Goal: Task Accomplishment & Management: Use online tool/utility

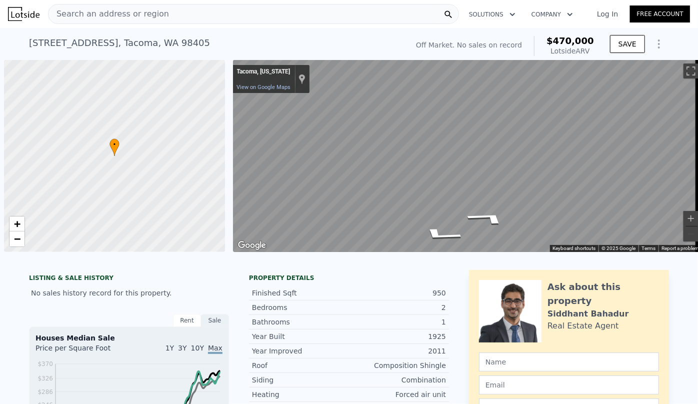
scroll to position [0, 4]
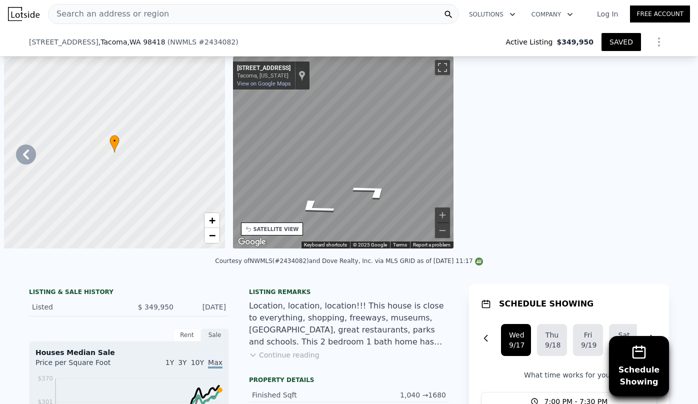
type input "2"
type input "4"
type input "780"
type input "1398"
type input "2150"
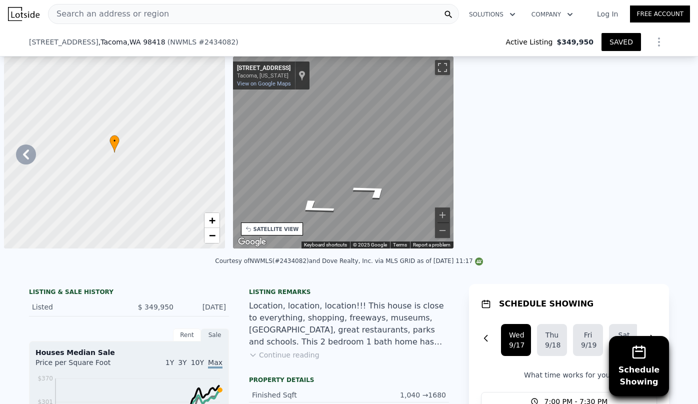
type input "$ 422,000"
type input "5"
type input "$ 0"
type input "$ 19,329"
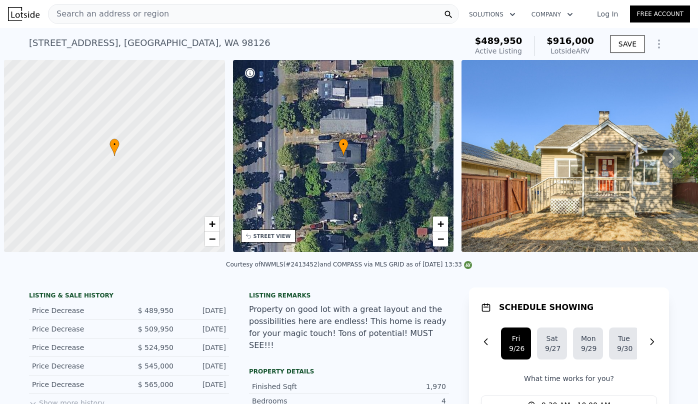
select select "30"
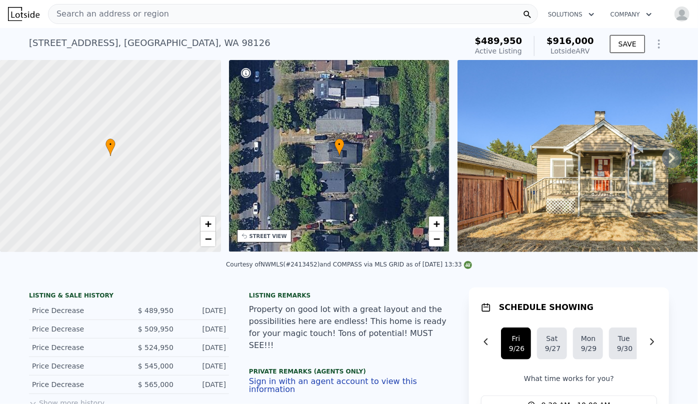
select select "30"
type input "3"
type input "2.75"
type input "1650"
type input "2180"
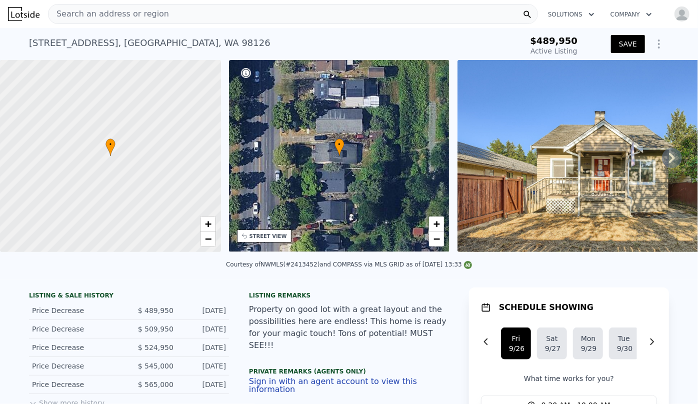
type input "2901"
type input "7200"
type input "$ 4,700"
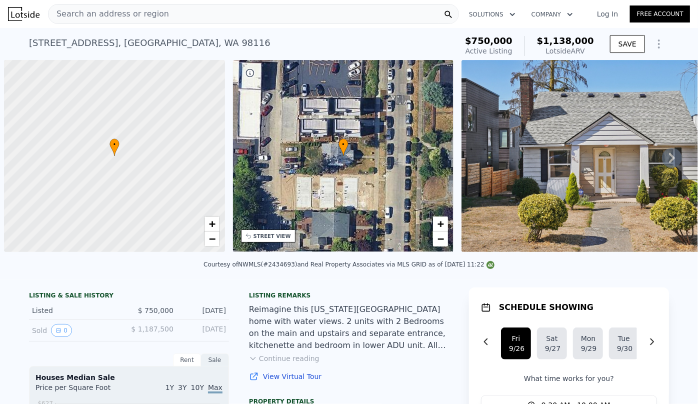
scroll to position [0, 4]
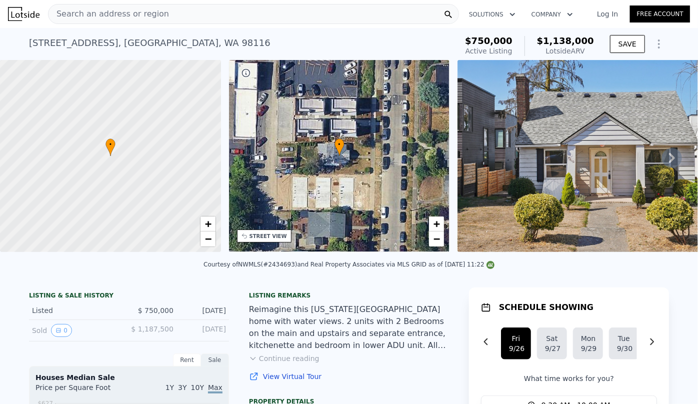
click at [122, 12] on span "Search an address or region" at bounding box center [109, 14] width 121 height 12
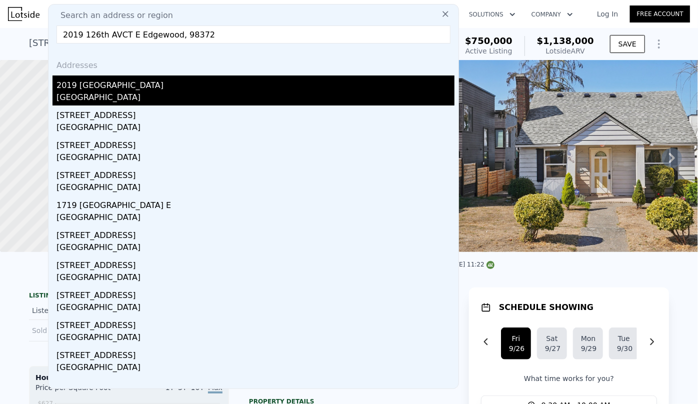
type input "2019 126th AVCT E Edgewood, 98372"
click at [165, 80] on div "2019 126th Avenue Ct E" at bounding box center [256, 84] width 398 height 16
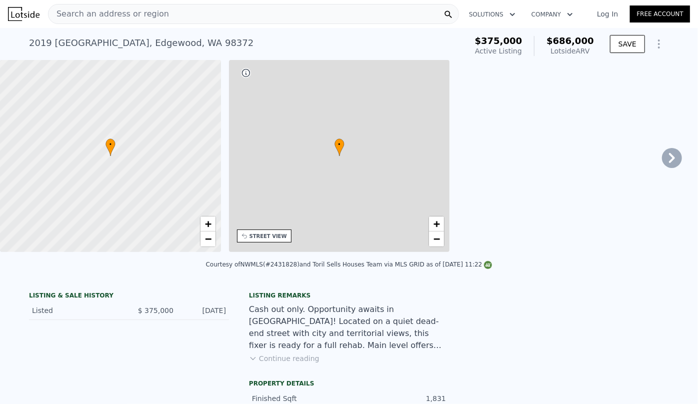
type input "1474"
type input "2512"
type input "12060"
type input "32173"
type input "$ 686,000"
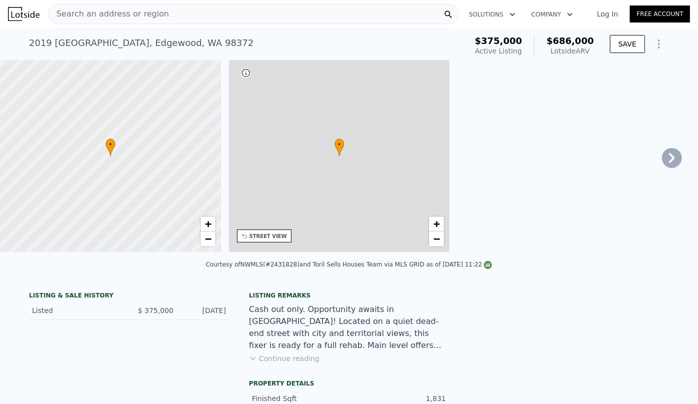
type input "5"
type input "$ 237,895"
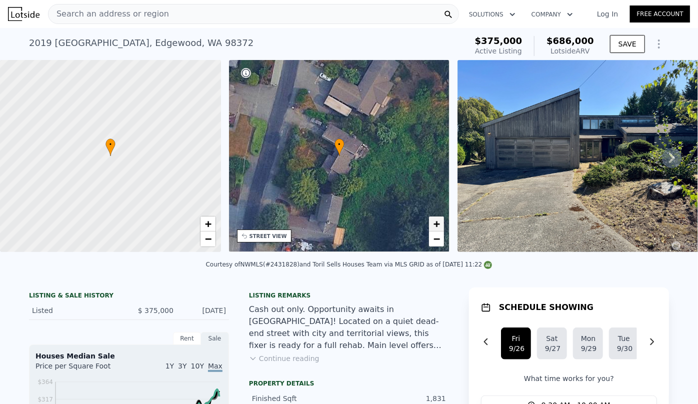
click at [440, 222] on link "+" at bounding box center [436, 224] width 15 height 15
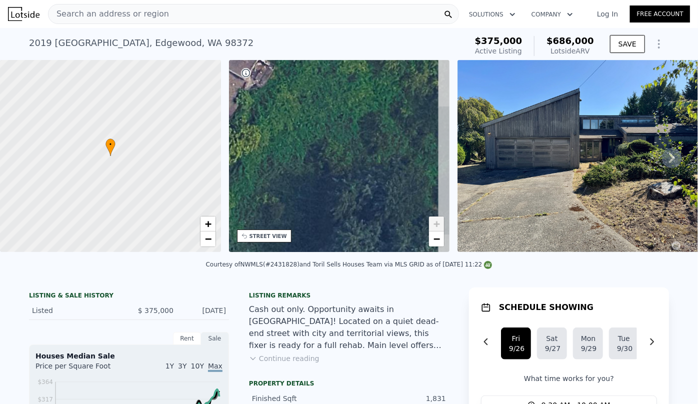
drag, startPoint x: 396, startPoint y: 210, endPoint x: 271, endPoint y: 136, distance: 145.1
click at [271, 136] on div "• + −" at bounding box center [339, 156] width 221 height 192
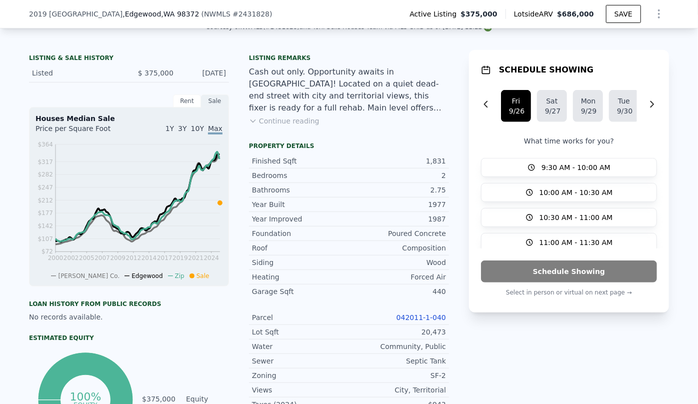
scroll to position [224, 0]
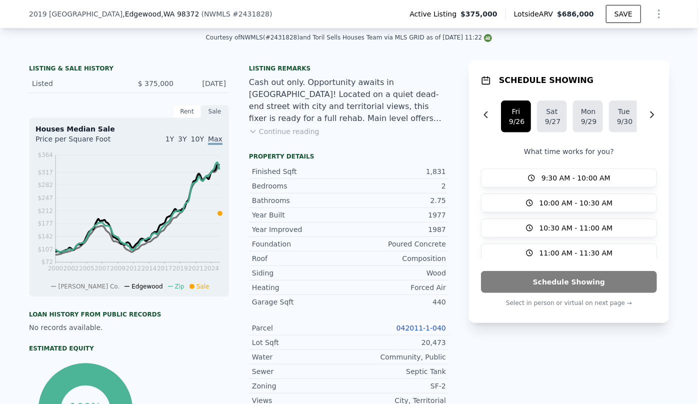
click at [440, 332] on link "042011-1-040" at bounding box center [422, 328] width 50 height 8
drag, startPoint x: 22, startPoint y: 13, endPoint x: 173, endPoint y: 19, distance: 151.2
click at [173, 19] on div "2019 126th Avenue Ct E , Edgewood , WA 98372 ( NWMLS # 2431828 ) Active Listing…" at bounding box center [349, 14] width 698 height 29
copy div "2019 126th Avenue Ct E , Edgewood , WA 98372"
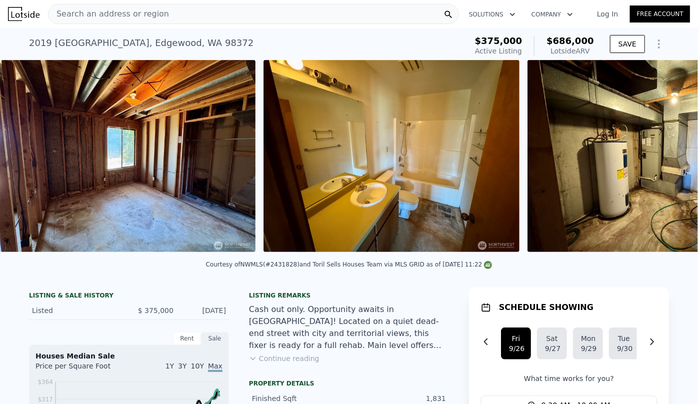
scroll to position [0, 5706]
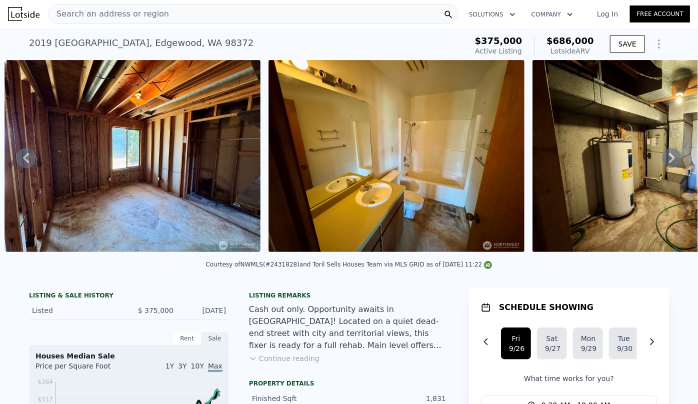
click at [657, 44] on icon "Show Options" at bounding box center [659, 44] width 12 height 12
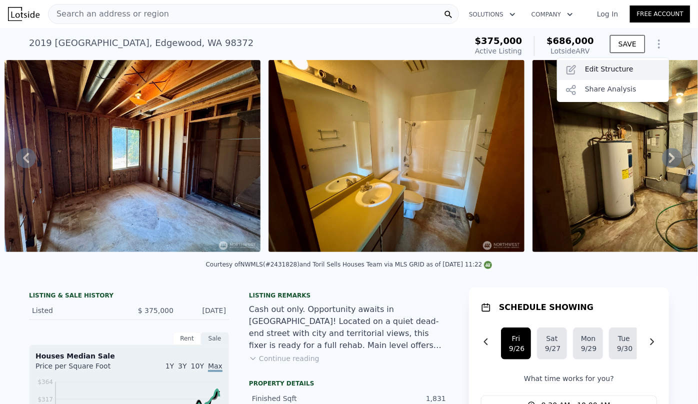
click at [596, 68] on div "Edit Structure" at bounding box center [613, 70] width 112 height 20
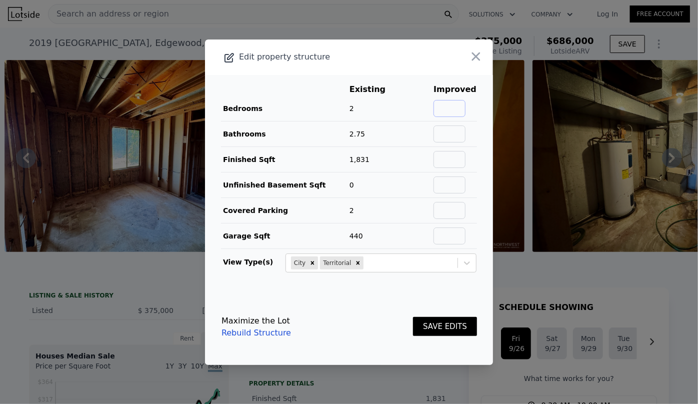
click at [447, 106] on input "text" at bounding box center [450, 108] width 32 height 17
type input "3"
click at [441, 323] on button "SAVE EDITS" at bounding box center [445, 327] width 64 height 20
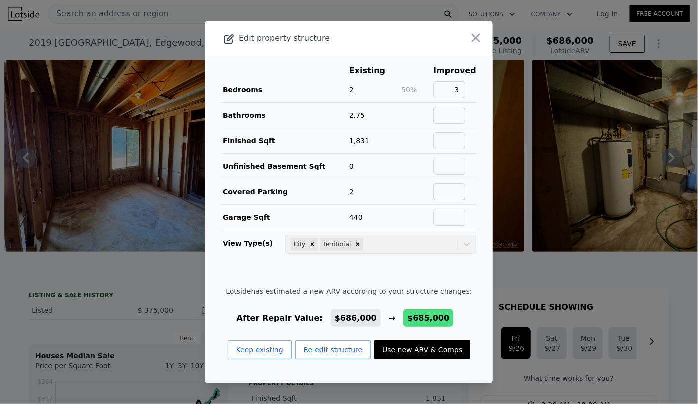
click at [459, 352] on footer "Lotside has estimated a new ARV according to your structure changes: After Repa…" at bounding box center [349, 327] width 288 height 113
click at [440, 354] on button "Use new ARV & Comps" at bounding box center [423, 350] width 96 height 19
type input "$ 685,000"
type input "$ 236,967"
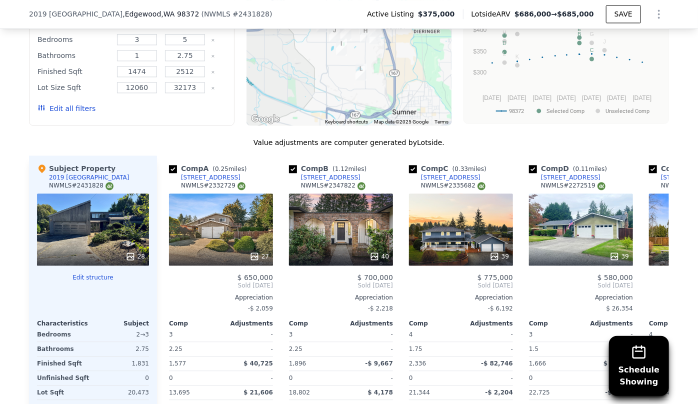
scroll to position [1113, 0]
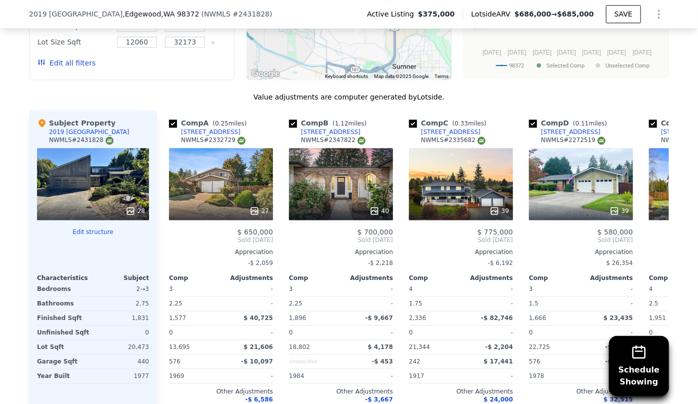
click at [62, 68] on button "Edit all filters" at bounding box center [67, 63] width 58 height 10
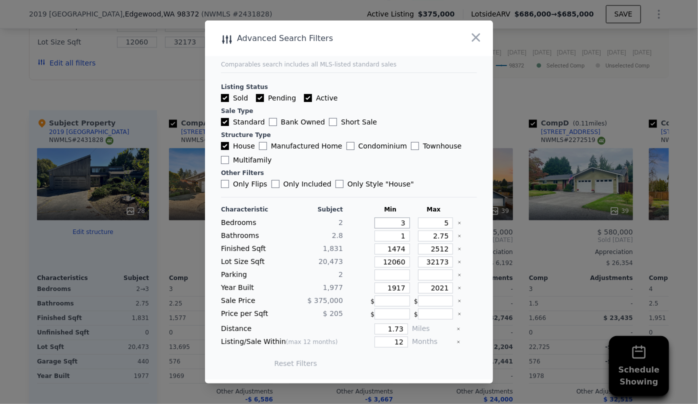
drag, startPoint x: 401, startPoint y: 225, endPoint x: 373, endPoint y: 227, distance: 28.1
click at [375, 226] on input "3" at bounding box center [393, 223] width 36 height 11
type input "2"
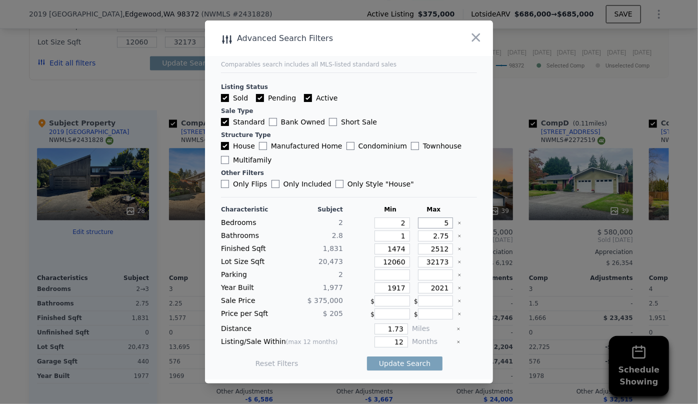
drag, startPoint x: 445, startPoint y: 225, endPoint x: 425, endPoint y: 220, distance: 20.1
click at [422, 221] on input "5" at bounding box center [436, 223] width 36 height 11
type input "3"
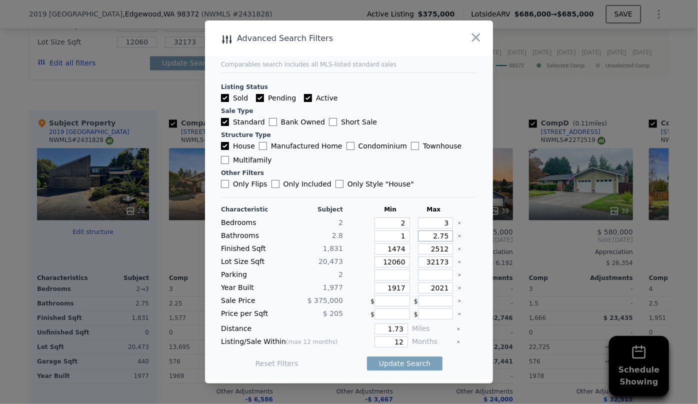
drag, startPoint x: 441, startPoint y: 237, endPoint x: 397, endPoint y: 238, distance: 44.1
click at [397, 238] on div "Bathrooms 2.8 1 2.75" at bounding box center [349, 236] width 256 height 11
drag, startPoint x: 400, startPoint y: 250, endPoint x: 337, endPoint y: 247, distance: 63.6
click at [340, 246] on div "Finished Sqft 1,831 1474 2512" at bounding box center [349, 249] width 256 height 11
type input "1"
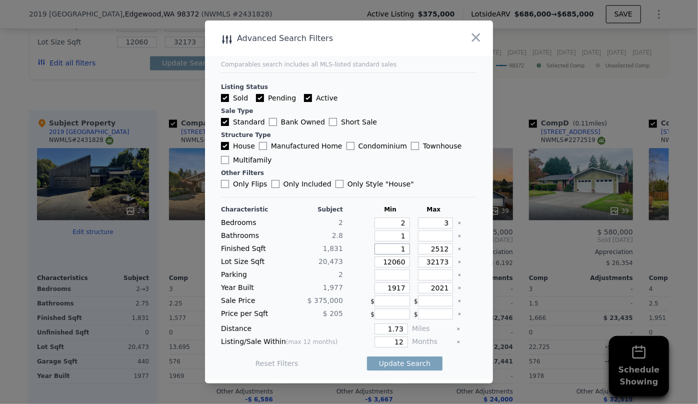
type input "1"
type input "160"
type input "16"
type input "160"
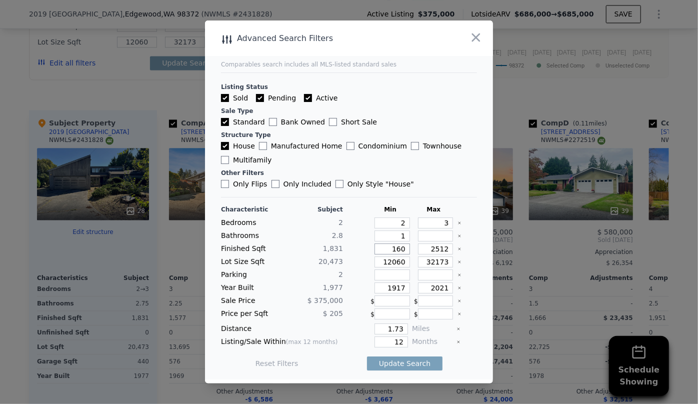
type input "1600"
click at [445, 253] on input "2512" at bounding box center [436, 249] width 36 height 11
type input "25"
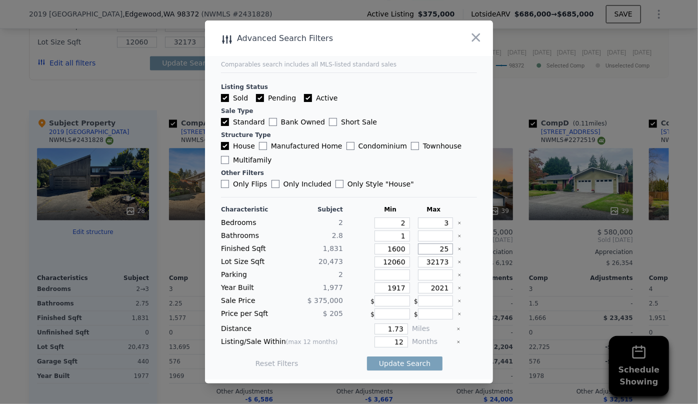
type input "251"
type input "2"
type input "25"
type input "2"
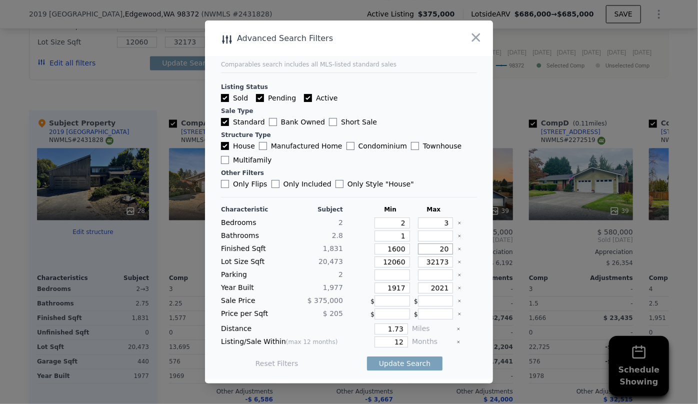
type input "200"
type input "20"
type input "200"
type input "2000"
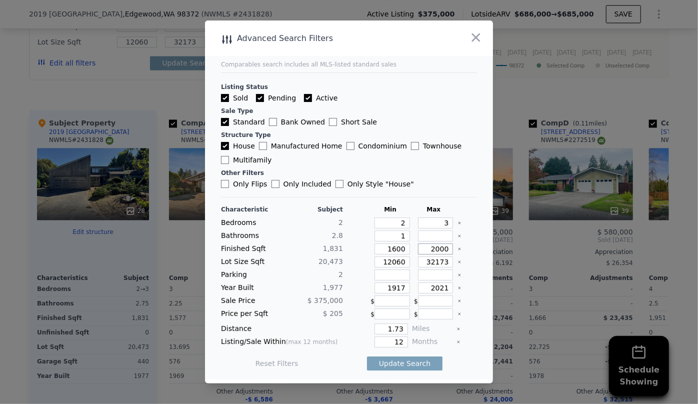
type input "2000"
drag, startPoint x: 400, startPoint y: 262, endPoint x: 324, endPoint y: 259, distance: 76.6
click at [325, 259] on div "Lot Size Sqft 20,473 12060 32173" at bounding box center [349, 262] width 256 height 11
drag, startPoint x: 445, startPoint y: 265, endPoint x: 353, endPoint y: 267, distance: 92.1
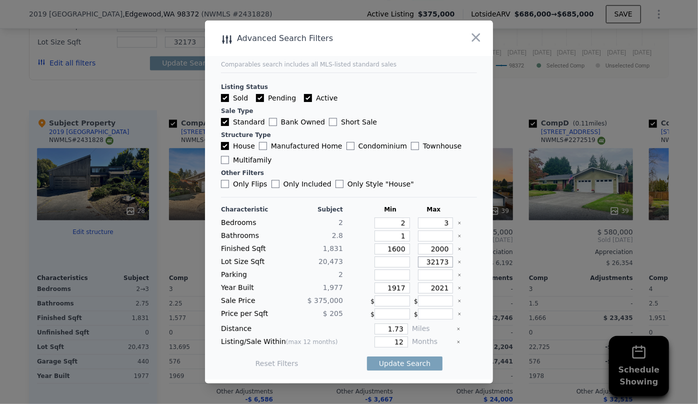
click at [353, 267] on div "Lot Size Sqft 20,473 32173" at bounding box center [349, 262] width 256 height 11
click at [385, 278] on input "number" at bounding box center [393, 275] width 36 height 11
drag, startPoint x: 445, startPoint y: 265, endPoint x: 295, endPoint y: 270, distance: 149.7
click at [300, 270] on div "Characteristic Subject Min Max Bedrooms 2 2 3 Bathrooms 2.8 1 Finished Sqft 1,8…" at bounding box center [349, 292] width 256 height 172
type input "2"
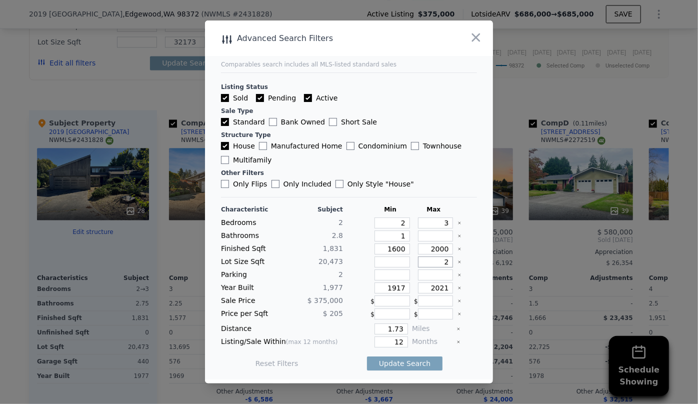
type input "2"
type input "22"
type input "220"
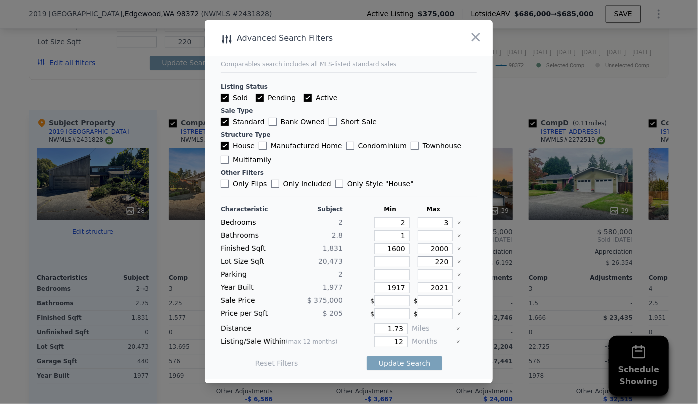
type input "2200"
type input "22000"
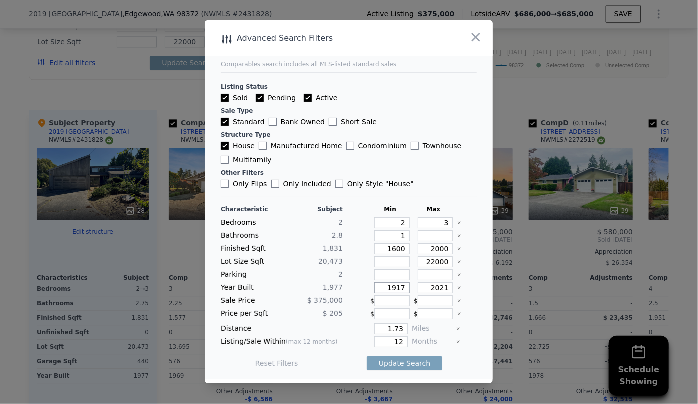
drag, startPoint x: 400, startPoint y: 287, endPoint x: 335, endPoint y: 282, distance: 65.2
click at [336, 283] on div "Year Built 1,977 1917 2021" at bounding box center [349, 288] width 256 height 11
drag, startPoint x: 442, startPoint y: 286, endPoint x: 363, endPoint y: 286, distance: 79.6
click at [364, 285] on div "Year Built 1,977 2021" at bounding box center [349, 288] width 256 height 11
type input "1990"
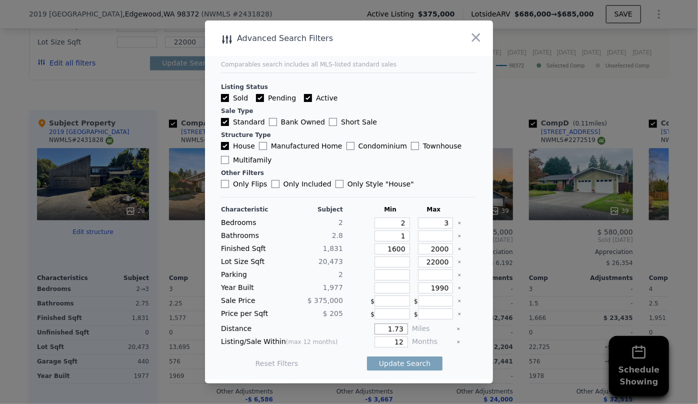
drag, startPoint x: 398, startPoint y: 329, endPoint x: 313, endPoint y: 334, distance: 85.2
click at [321, 333] on div "Distance 1.73 Miles" at bounding box center [349, 329] width 256 height 11
type input "5"
type input "0.5"
drag, startPoint x: 400, startPoint y: 340, endPoint x: 368, endPoint y: 344, distance: 32.3
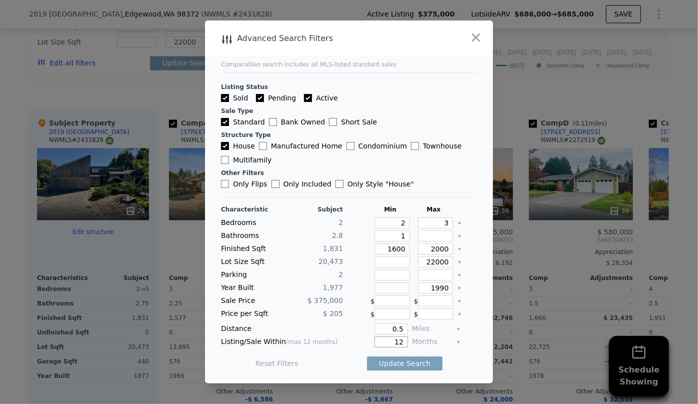
click at [368, 344] on div "12" at bounding box center [377, 342] width 61 height 11
type input "6"
click at [398, 363] on button "Update Search" at bounding box center [405, 364] width 76 height 14
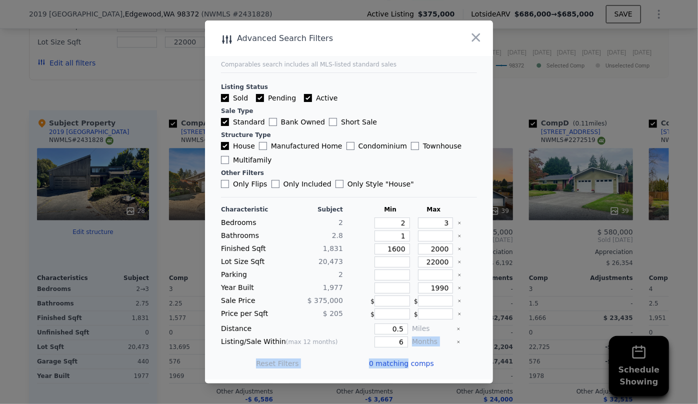
drag, startPoint x: 402, startPoint y: 362, endPoint x: 406, endPoint y: 339, distance: 23.4
click at [406, 339] on div "Characteristic Subject Min Max Bedrooms 2 2 3 Bathrooms 2.8 1 Finished Sqft 1,8…" at bounding box center [349, 292] width 256 height 172
drag, startPoint x: 401, startPoint y: 323, endPoint x: 361, endPoint y: 328, distance: 39.8
click at [361, 328] on div "Characteristic Subject Min Max Bedrooms 2 2 3 Bathrooms 2.8 1 Finished Sqft 1,8…" at bounding box center [349, 292] width 256 height 172
click at [401, 330] on input "0.5" at bounding box center [392, 329] width 34 height 11
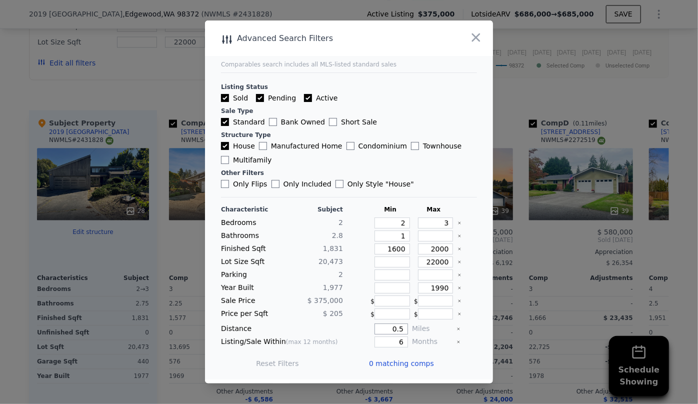
type input "0"
type input "1"
click at [417, 360] on button "Update Search" at bounding box center [405, 364] width 76 height 14
click at [393, 247] on input "1600" at bounding box center [393, 249] width 36 height 11
type input "100"
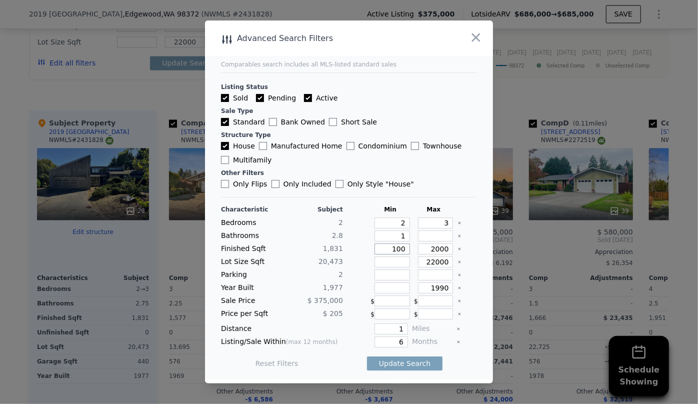
type input "100"
type input "1400"
click at [398, 362] on button "Update Search" at bounding box center [405, 364] width 76 height 14
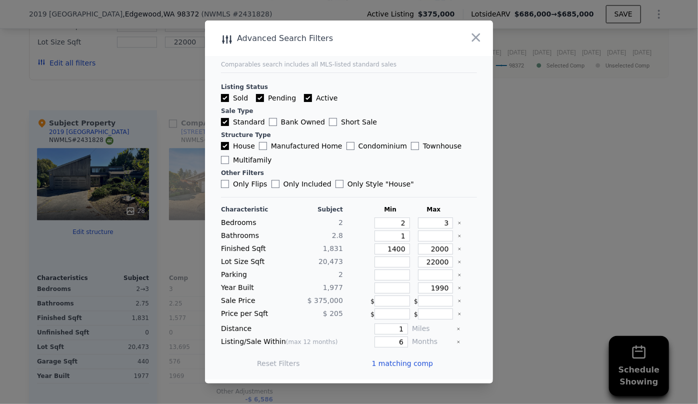
click at [415, 365] on span "1 matching comp" at bounding box center [403, 364] width 62 height 10
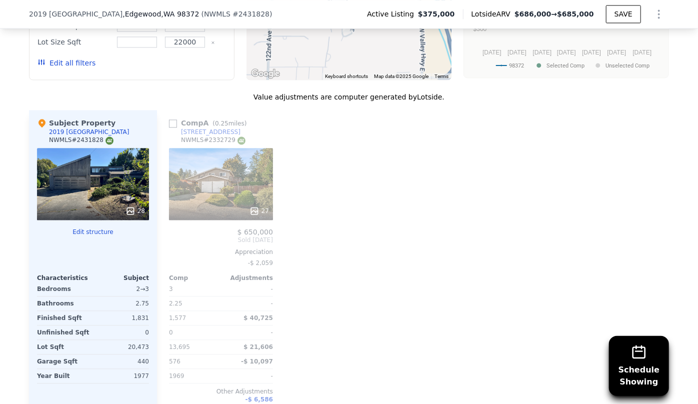
click at [170, 132] on link "2426 126th Avenue Ct E" at bounding box center [205, 132] width 72 height 8
click at [169, 128] on input "checkbox" at bounding box center [173, 124] width 8 height 8
checkbox input "true"
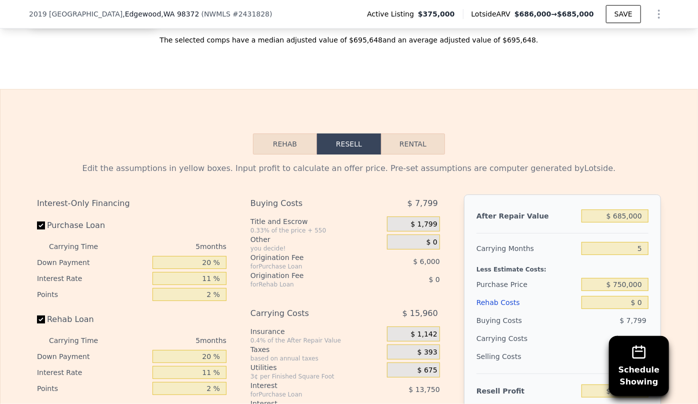
scroll to position [1568, 0]
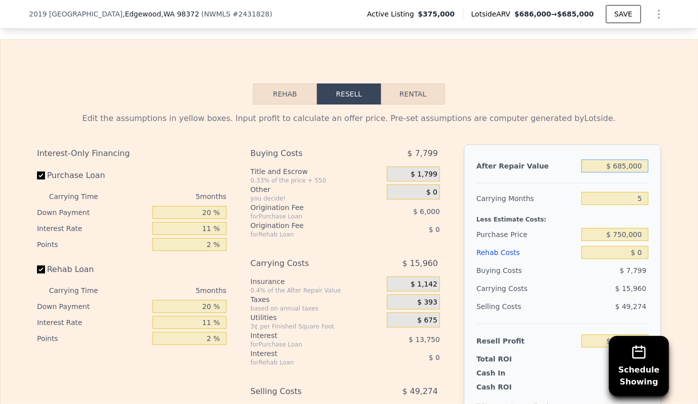
click at [626, 173] on input "$ 685,000" at bounding box center [615, 166] width 67 height 13
type input "$ 68,000"
type input "-$ 335,116"
type input "$ 6,000"
type input "-$ 392,604"
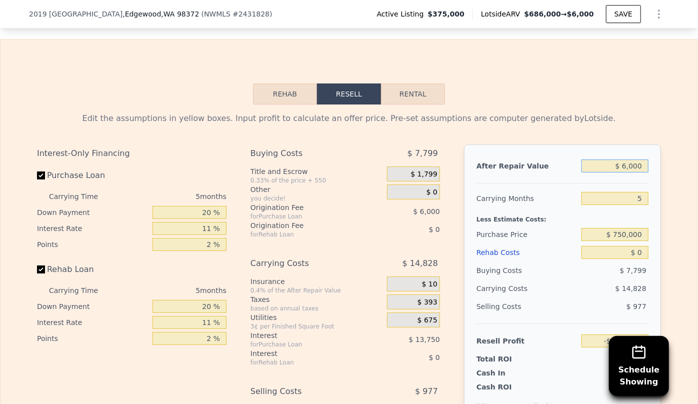
type input "$ 65,000"
type input "-$ 337,898"
type input "$ 650,000"
type input "$ 204,515"
type input "$ 650,000"
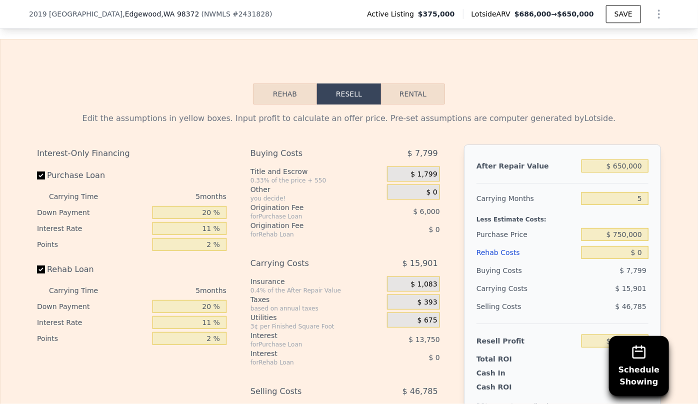
click at [645, 202] on div "After Repair Value $ 650,000 Carrying Months 5 Less Estimate Costs: Purchase Pr…" at bounding box center [562, 284] width 197 height 278
click at [642, 202] on input "5" at bounding box center [615, 198] width 67 height 13
type input "1"
type input "$ 217,235"
type input "10"
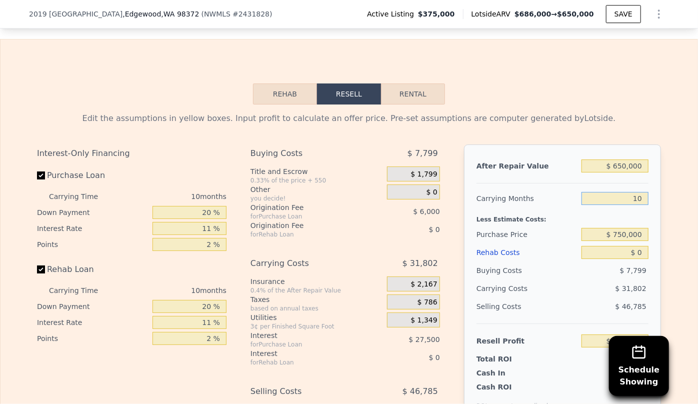
type input "$ 188,614"
type input "10"
click at [602, 251] on input "$ 0" at bounding box center [615, 252] width 67 height 13
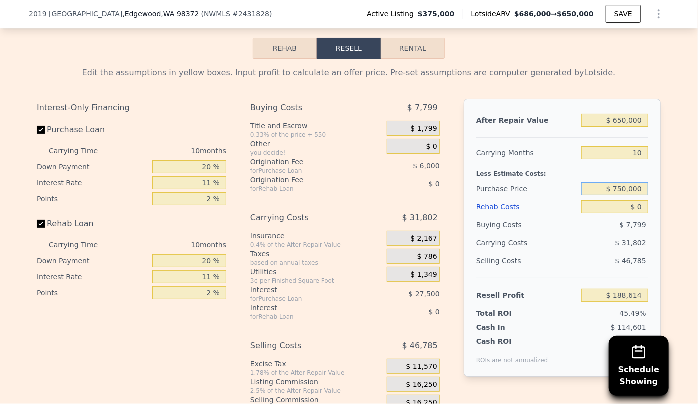
drag, startPoint x: 639, startPoint y: 191, endPoint x: 607, endPoint y: 195, distance: 32.3
click at [607, 195] on input "$ 750,000" at bounding box center [615, 189] width 67 height 13
type input "$ 300,000"
click at [604, 225] on div "$ 7,799" at bounding box center [616, 225] width 68 height 18
type input "$ 270,564"
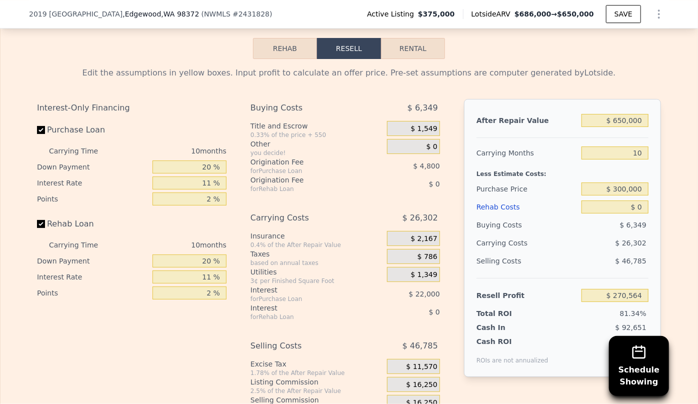
click at [502, 213] on div "Rehab Costs" at bounding box center [527, 207] width 101 height 18
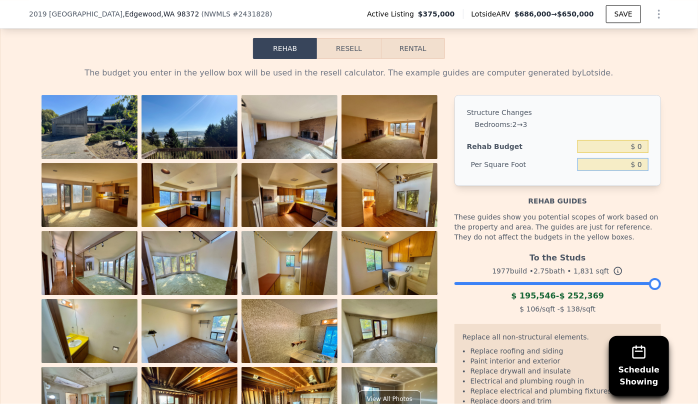
click at [635, 169] on input "$ 0" at bounding box center [613, 164] width 71 height 13
type input "$ 100"
type input "$ 183,100"
click at [349, 47] on button "Resell" at bounding box center [349, 48] width 64 height 21
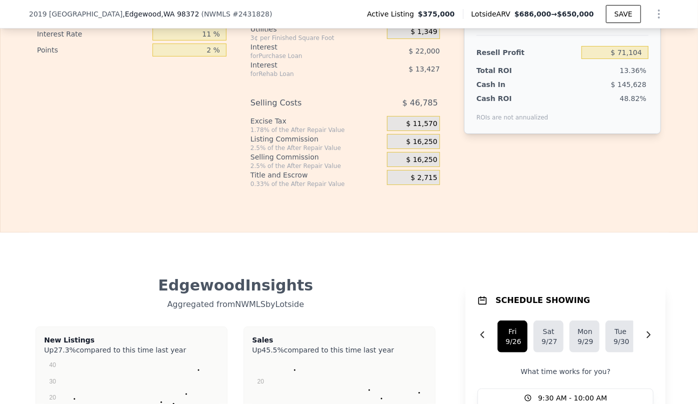
scroll to position [1841, 0]
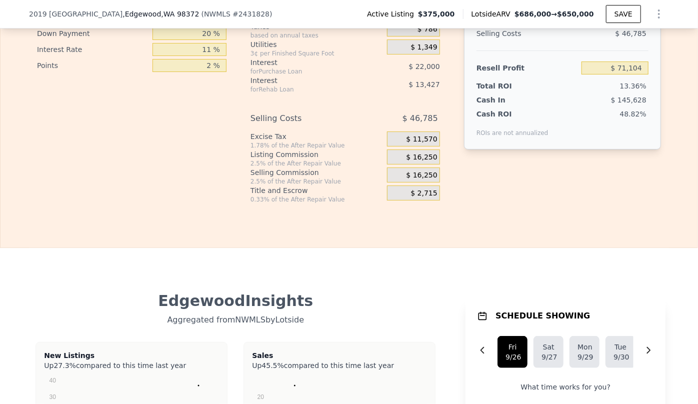
click at [432, 180] on span "$ 16,250" at bounding box center [422, 175] width 31 height 9
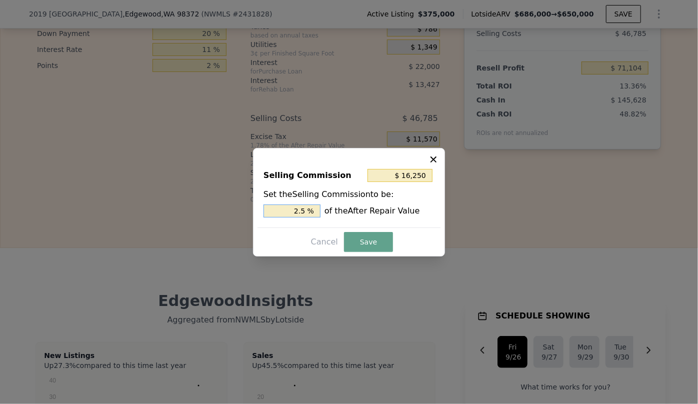
click at [301, 210] on input "2.5 %" at bounding box center [292, 211] width 57 height 13
type input "$ 3,250"
type input ".5 %"
type input "$ 9,750"
type input "1.5 %"
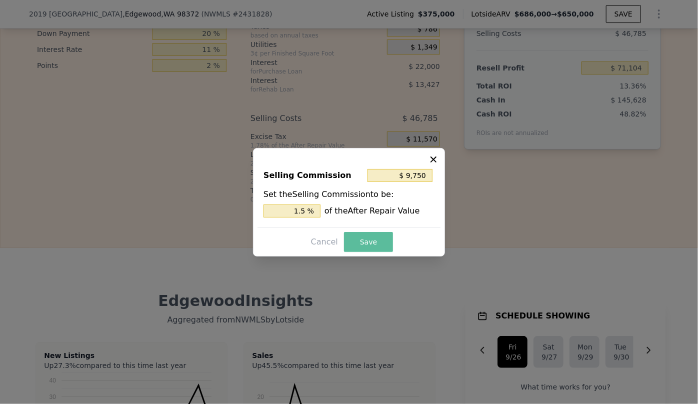
click at [356, 245] on button "Save" at bounding box center [368, 242] width 49 height 20
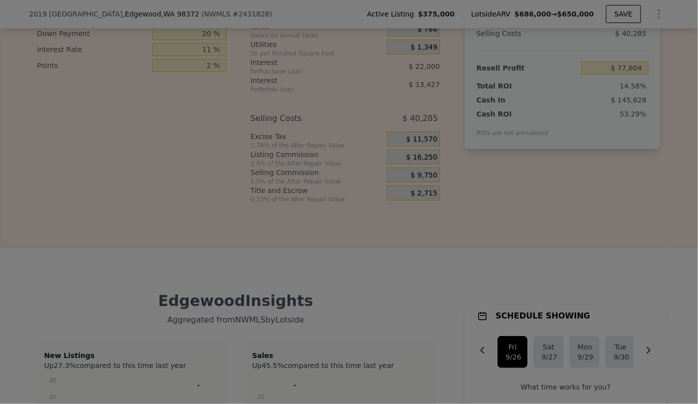
type input "$ 77,604"
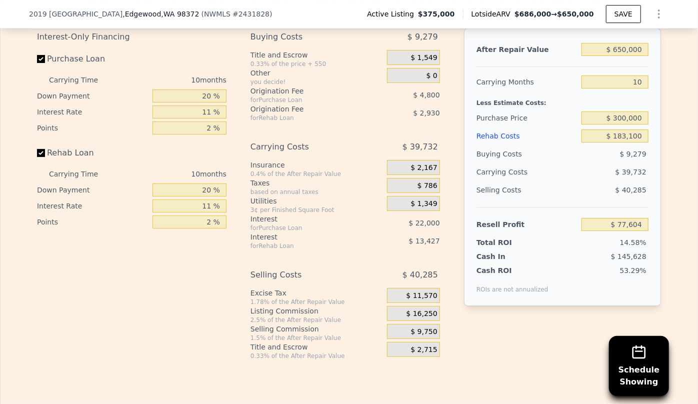
scroll to position [1614, 0]
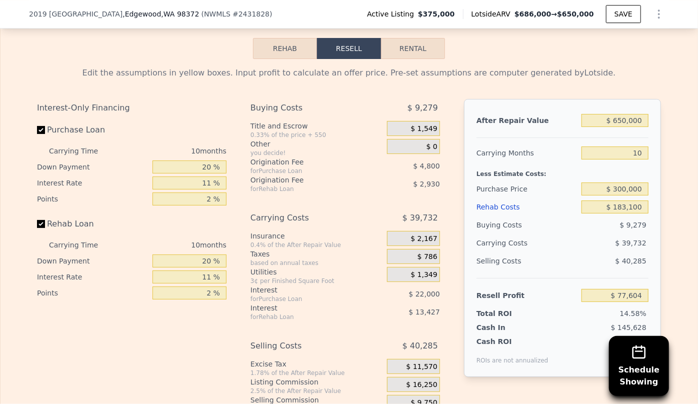
click at [479, 210] on div "Rehab Costs" at bounding box center [527, 207] width 101 height 18
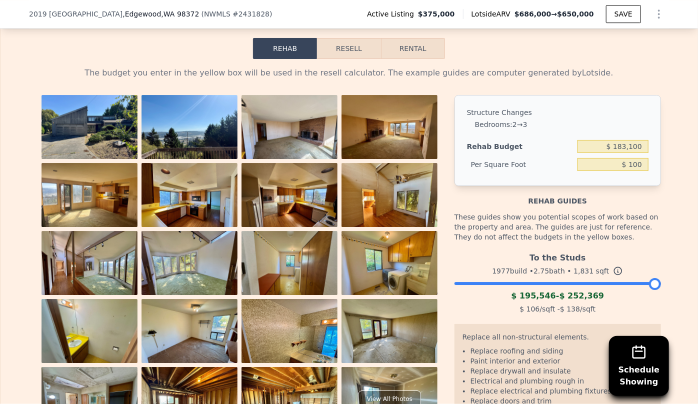
click at [357, 54] on button "Resell" at bounding box center [349, 48] width 64 height 21
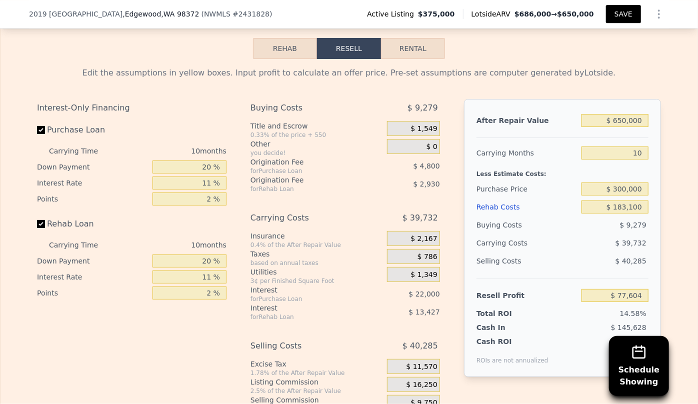
click at [616, 18] on button "SAVE" at bounding box center [623, 14] width 35 height 18
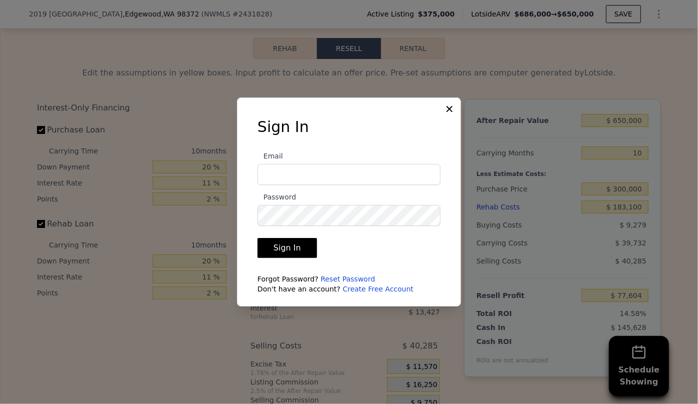
click at [345, 172] on input "Email" at bounding box center [349, 174] width 183 height 21
type input "info@Jirehsnajproperties.com"
click at [258, 238] on button "Sign In" at bounding box center [288, 248] width 60 height 20
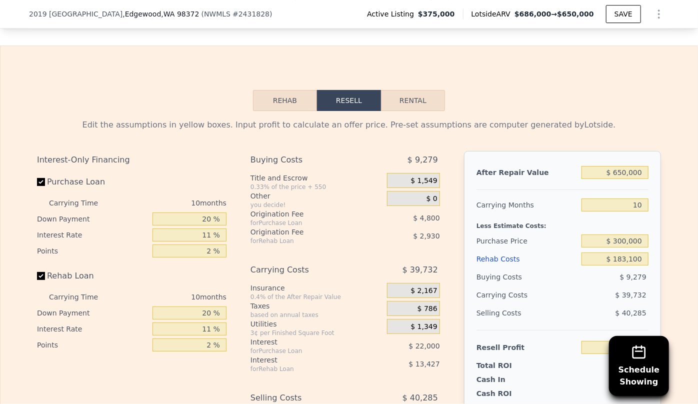
scroll to position [1660, 0]
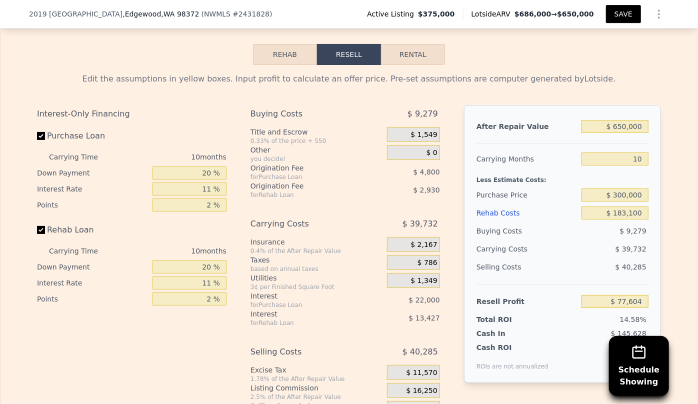
click at [625, 18] on button "SAVE" at bounding box center [623, 14] width 35 height 18
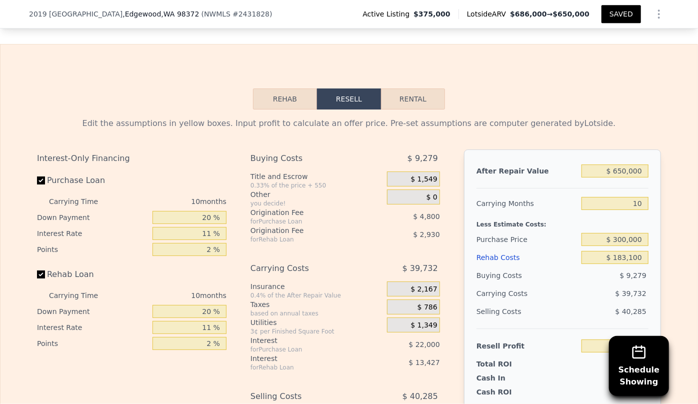
scroll to position [1614, 0]
click at [618, 10] on button "SAVED" at bounding box center [622, 14] width 40 height 18
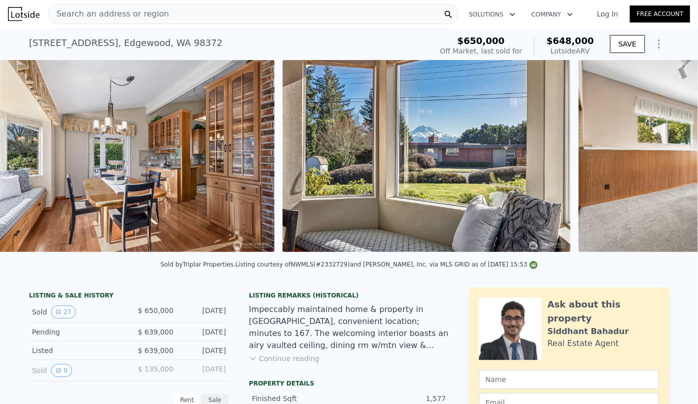
scroll to position [0, 3124]
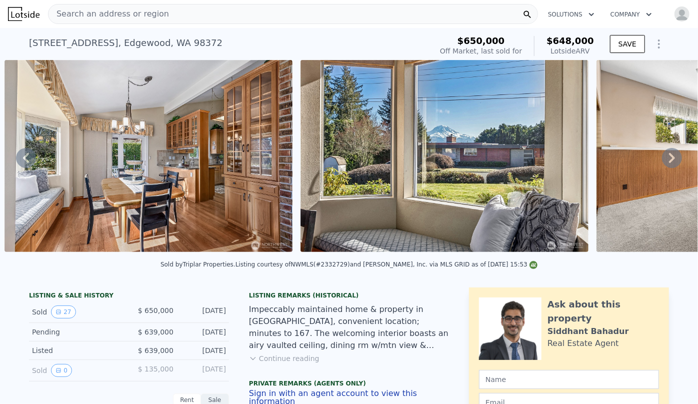
click at [674, 12] on img "button" at bounding box center [682, 14] width 16 height 16
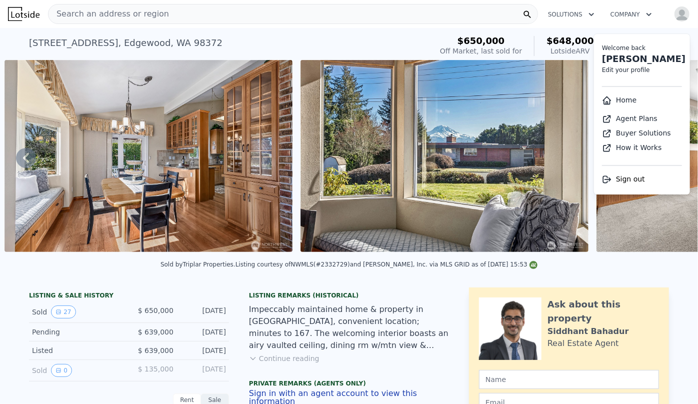
click at [620, 98] on link "Home" at bounding box center [619, 100] width 35 height 8
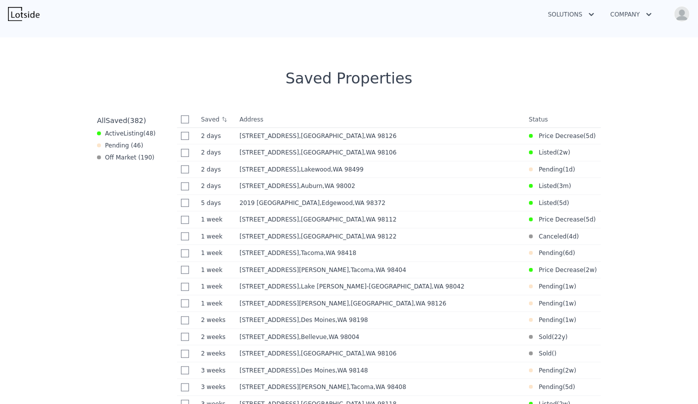
scroll to position [545, 0]
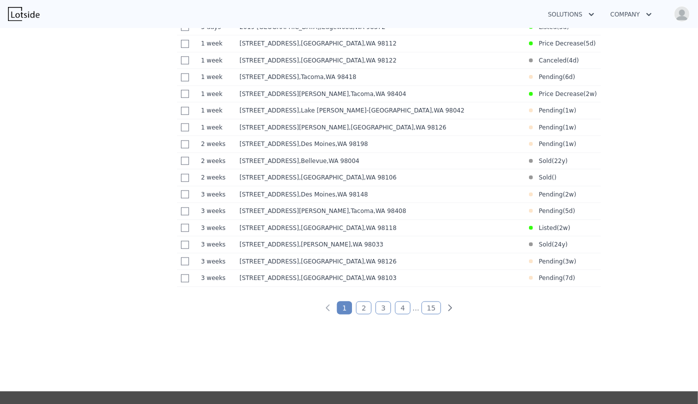
click at [425, 315] on link "15" at bounding box center [432, 308] width 20 height 13
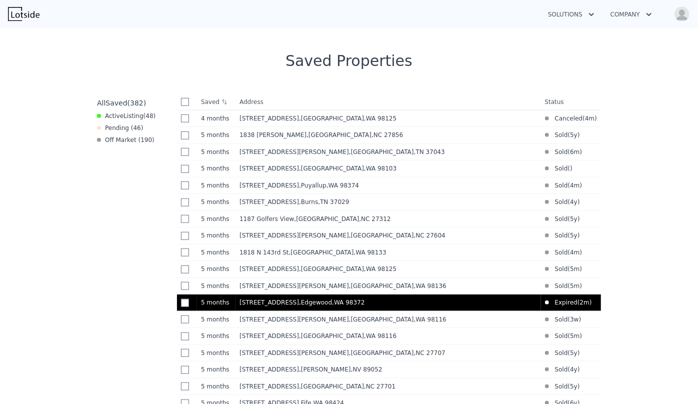
scroll to position [382, 0]
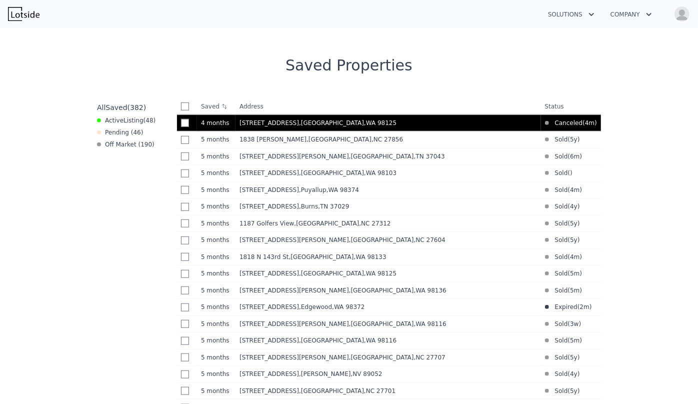
click at [431, 126] on div "3546 NE 130th St , Seattle , WA 98125" at bounding box center [389, 123] width 298 height 8
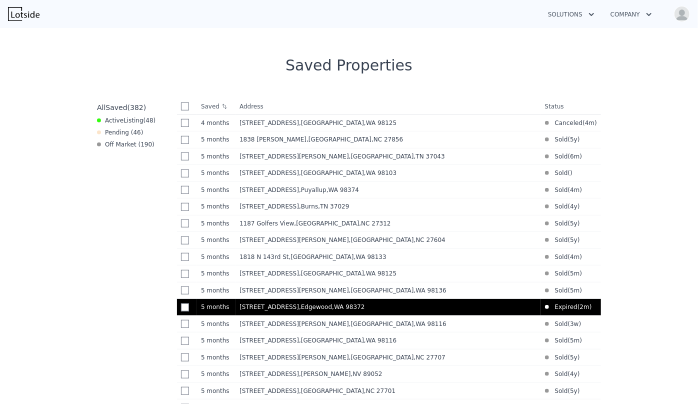
click at [439, 311] on div "3302 119th Ave E , Edgewood , WA 98372" at bounding box center [389, 307] width 298 height 8
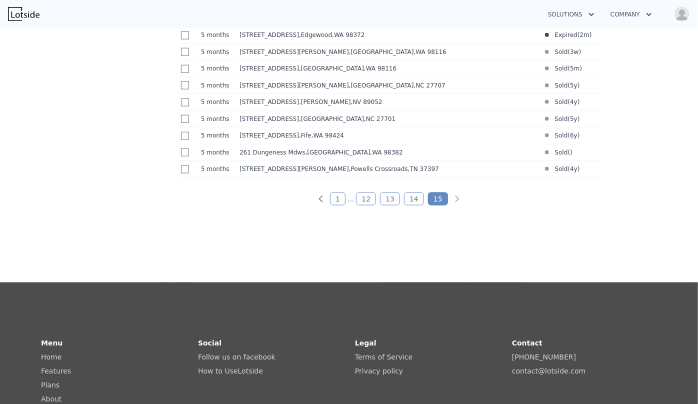
scroll to position [655, 0]
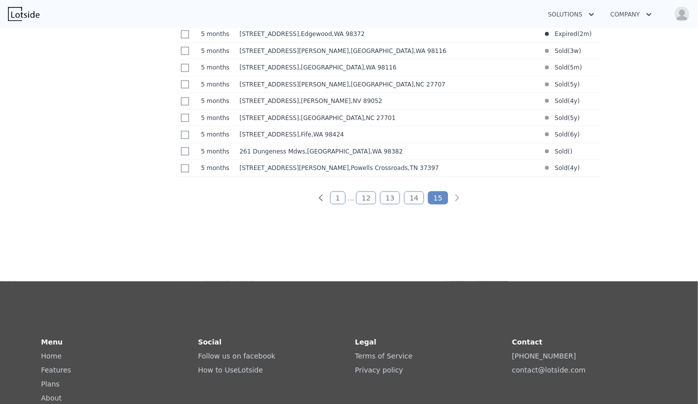
click at [415, 205] on link "14" at bounding box center [414, 198] width 20 height 13
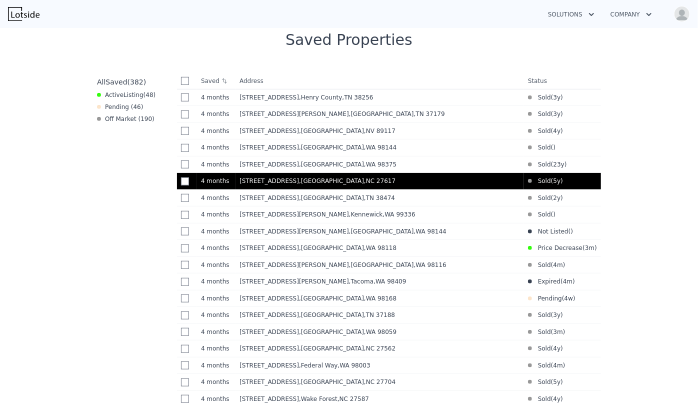
scroll to position [382, 0]
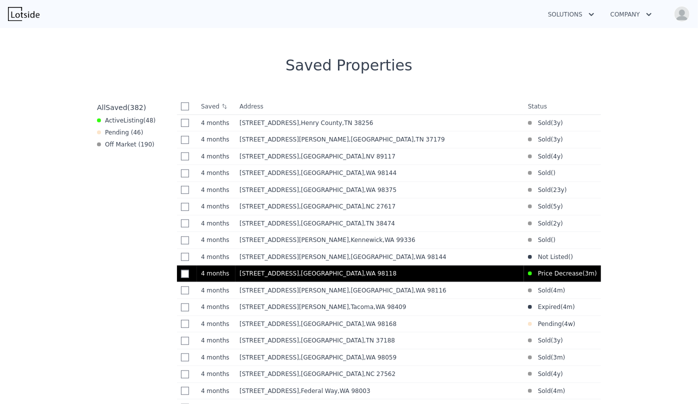
click at [429, 278] on div "8434 34th Ave S , Seattle , WA 98118" at bounding box center [380, 274] width 281 height 8
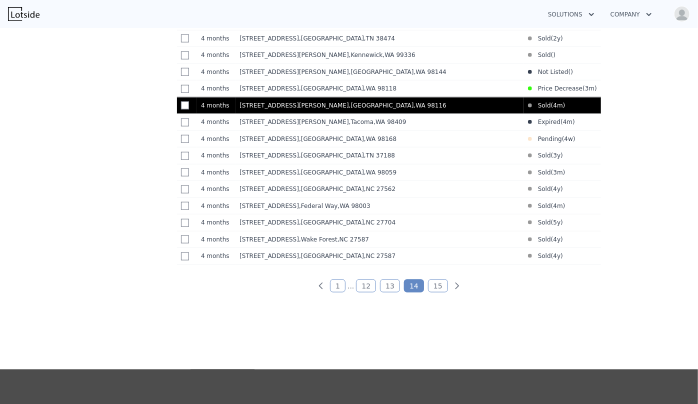
scroll to position [610, 0]
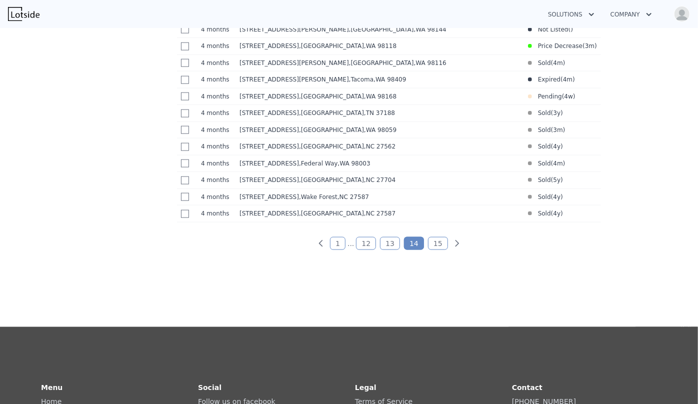
click at [390, 250] on link "13" at bounding box center [390, 243] width 20 height 13
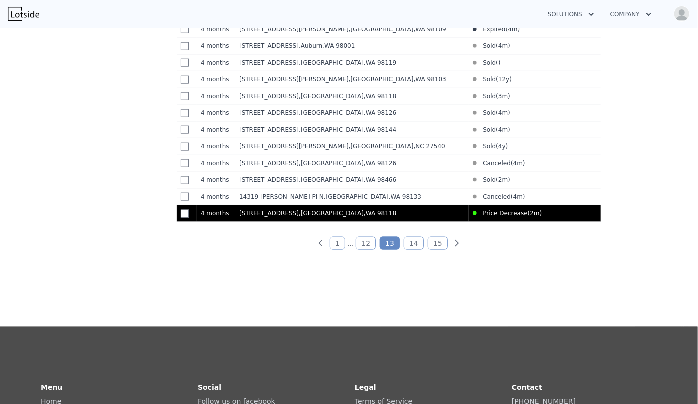
click at [390, 218] on div "7919 37th Ave S , Seattle , WA 98118" at bounding box center [353, 214] width 226 height 8
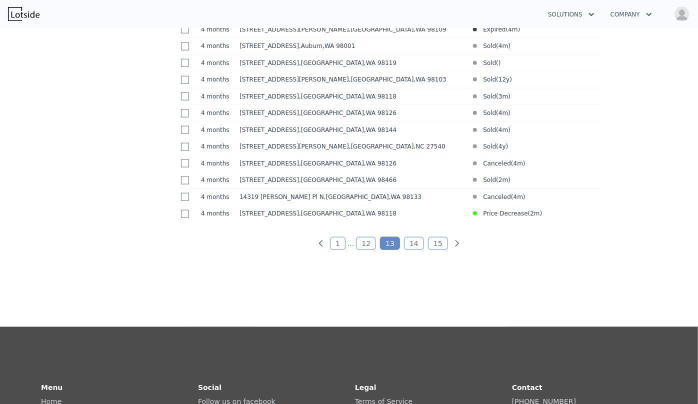
click at [367, 250] on link "12" at bounding box center [366, 243] width 20 height 13
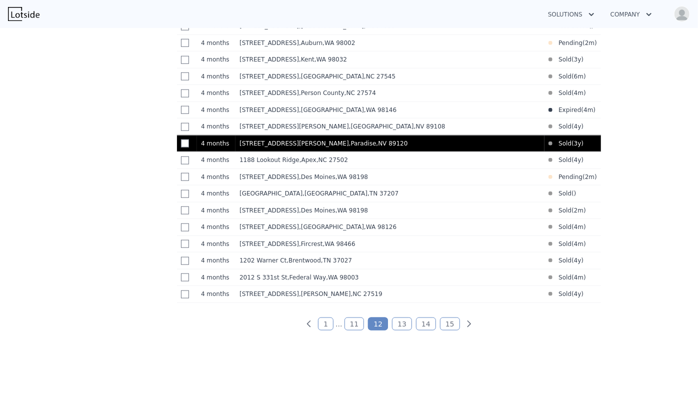
scroll to position [564, 0]
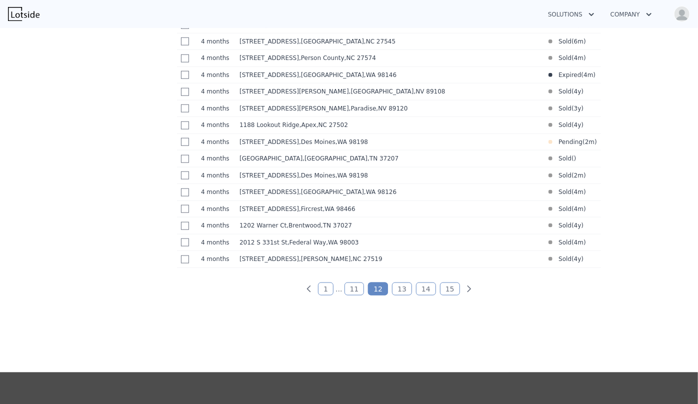
click at [354, 296] on link "11" at bounding box center [355, 289] width 20 height 13
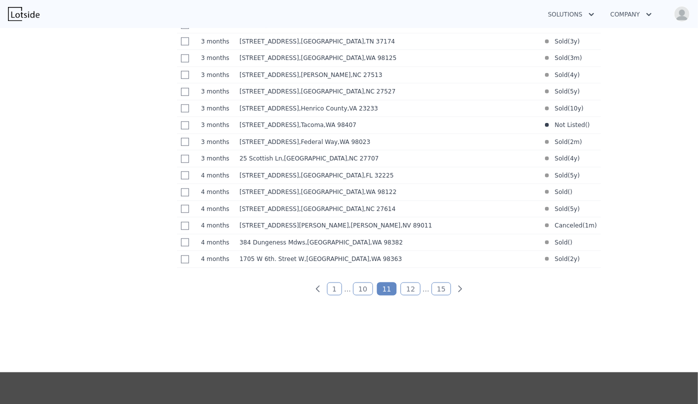
click at [363, 296] on link "10" at bounding box center [363, 289] width 20 height 13
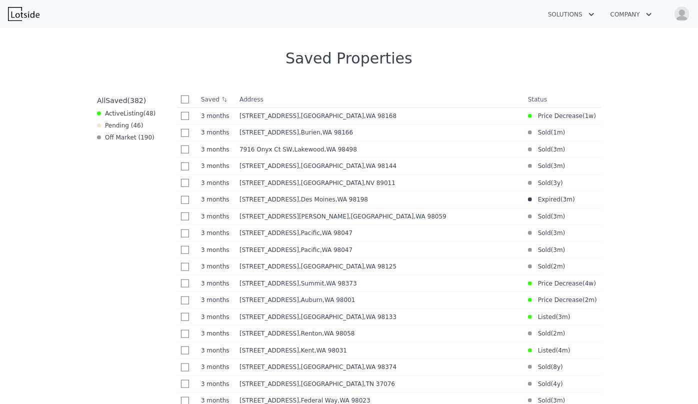
scroll to position [382, 0]
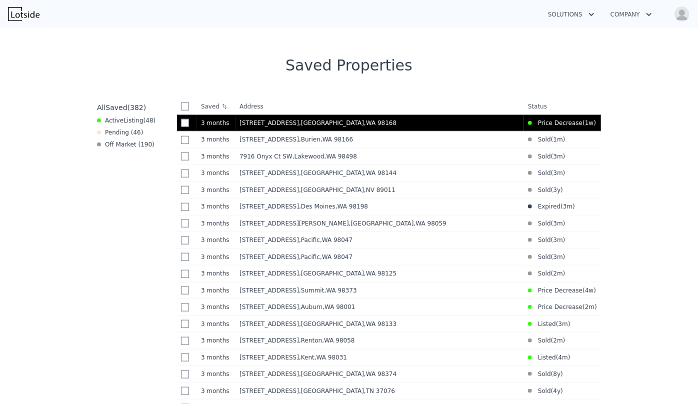
click at [361, 120] on div "10045 1st Ave S , White Center , WA 98168" at bounding box center [380, 123] width 281 height 8
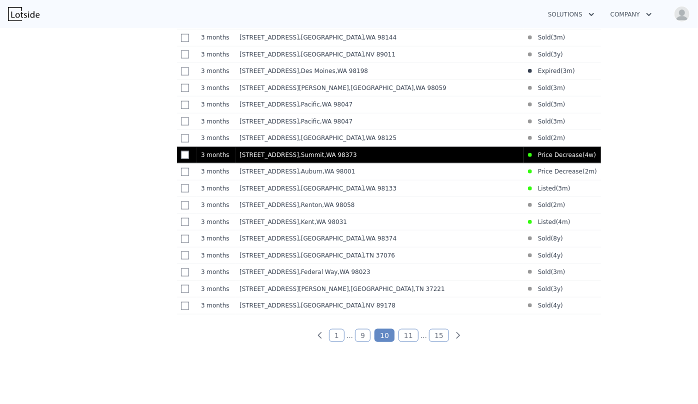
scroll to position [519, 0]
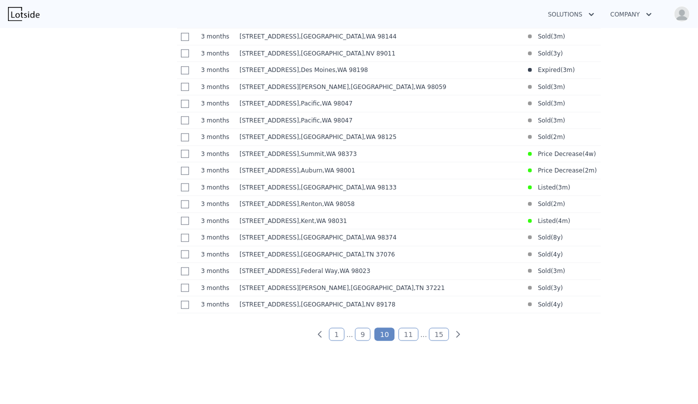
click at [363, 341] on link "9" at bounding box center [363, 334] width 16 height 13
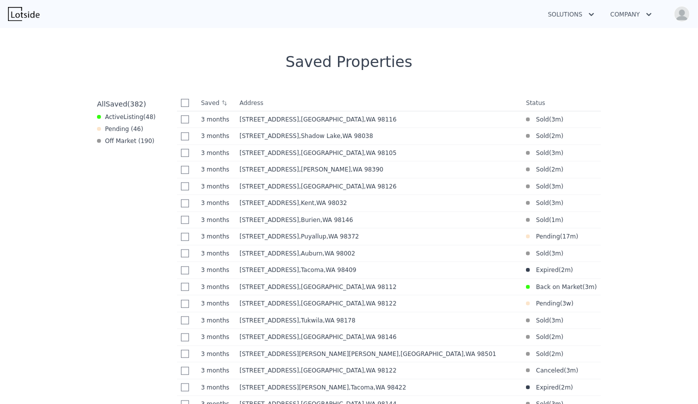
scroll to position [382, 0]
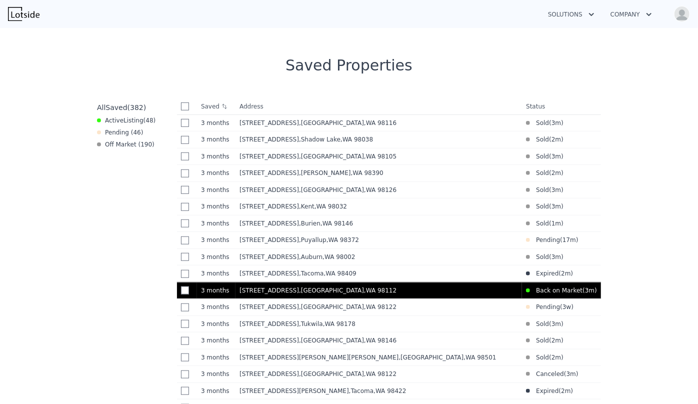
click at [381, 299] on td "1814 25th Ave E , Seattle , WA 98112" at bounding box center [379, 290] width 287 height 17
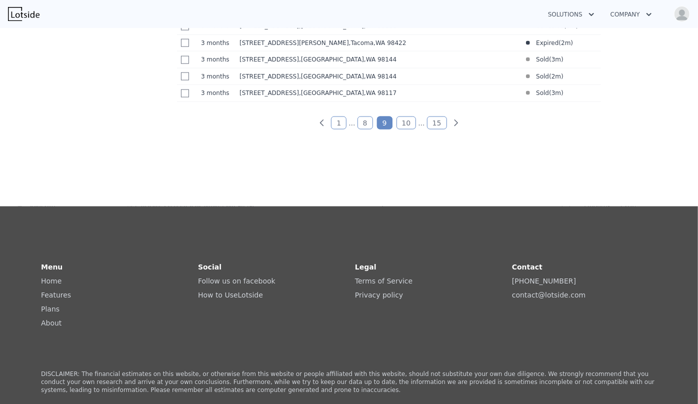
scroll to position [746, 0]
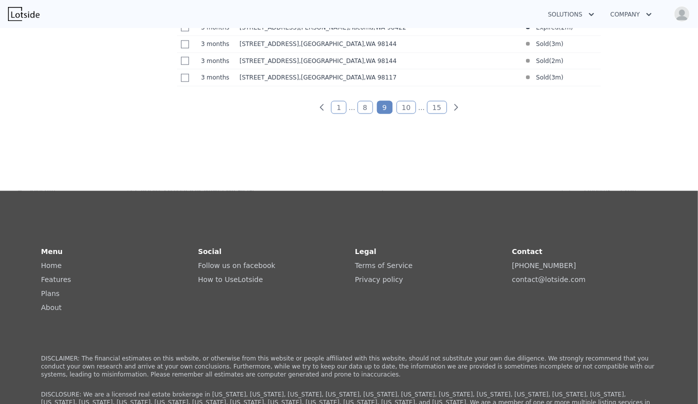
click at [361, 114] on link "8" at bounding box center [366, 107] width 16 height 13
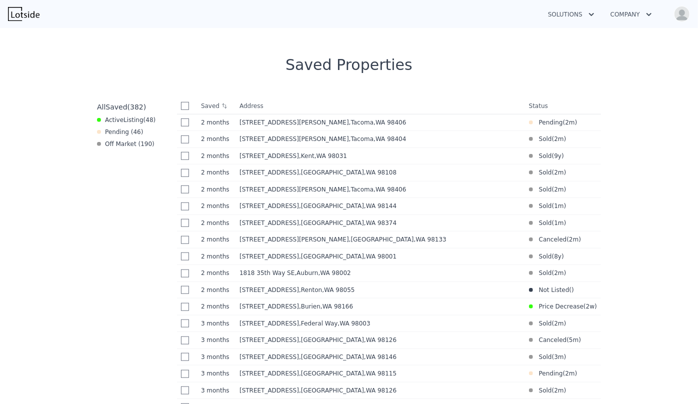
scroll to position [382, 0]
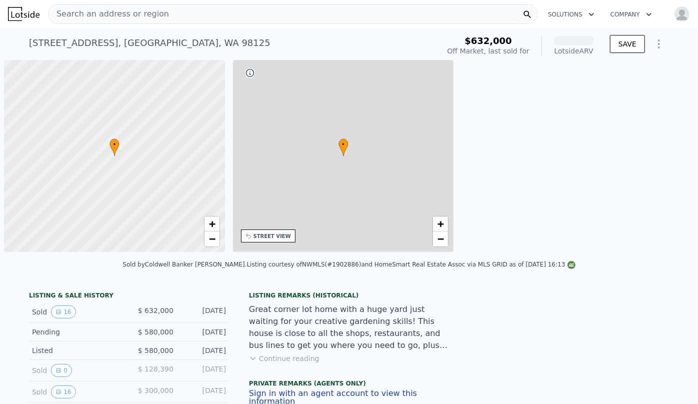
scroll to position [0, 4]
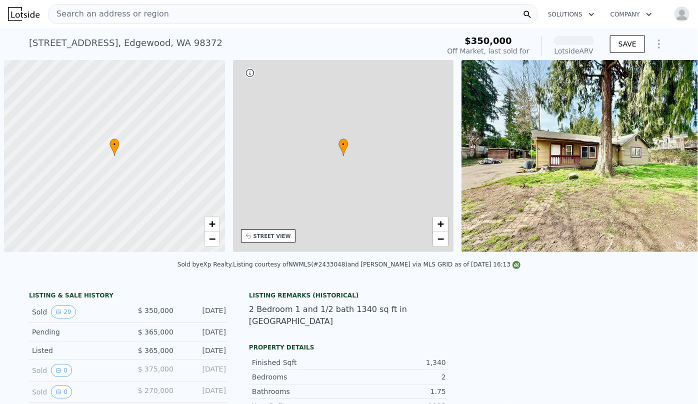
scroll to position [0, 4]
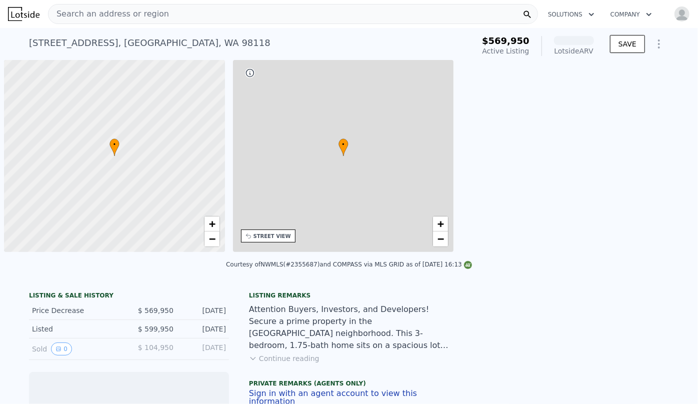
scroll to position [0, 4]
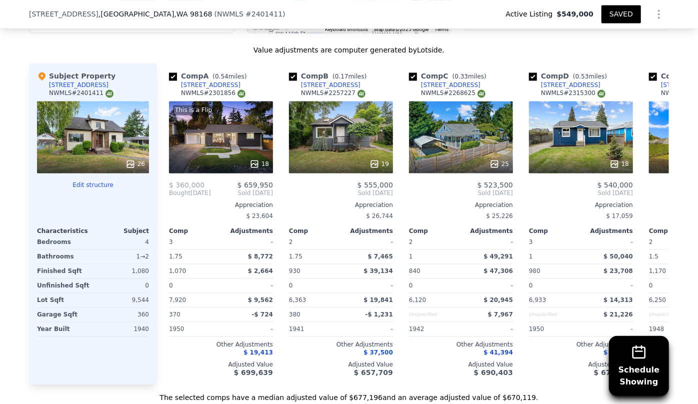
scroll to position [1224, 0]
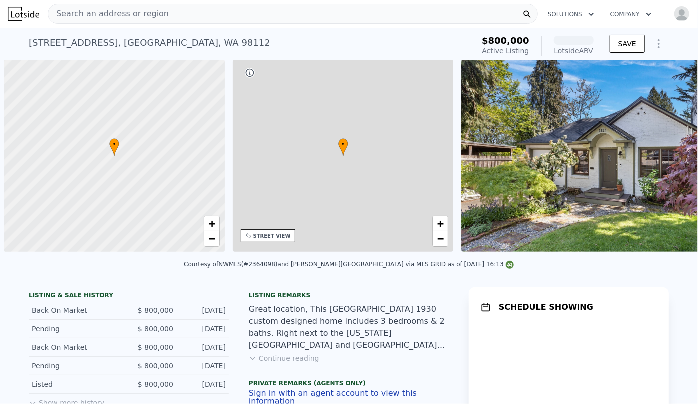
scroll to position [0, 4]
